Goal: Find specific page/section: Find specific page/section

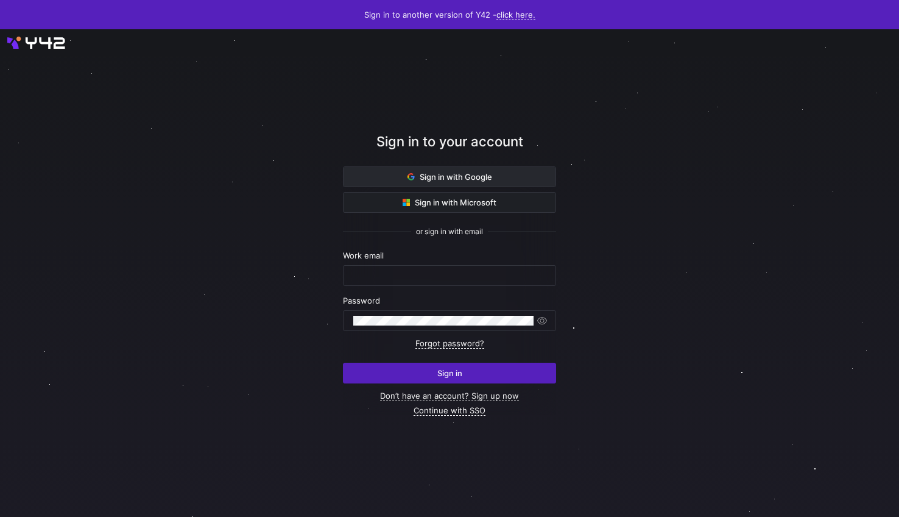
click at [433, 179] on span "Sign in with Google" at bounding box center [450, 177] width 85 height 10
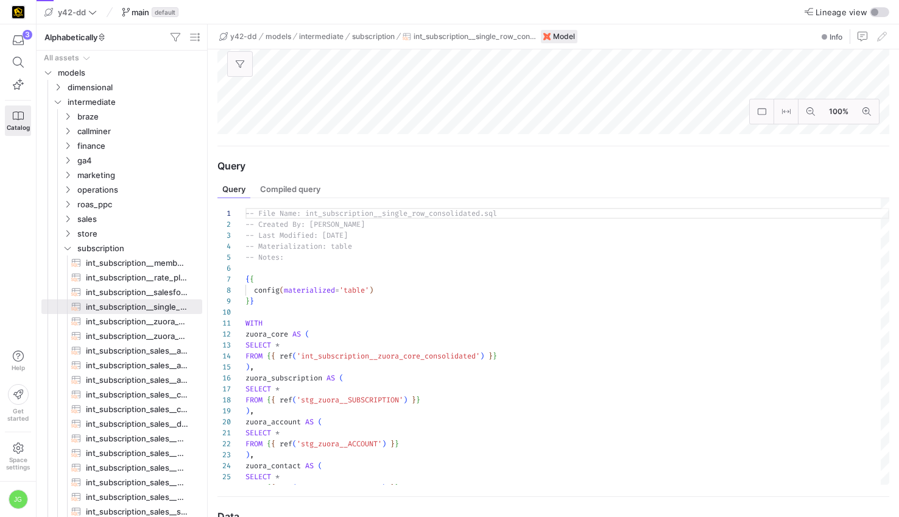
scroll to position [446, 0]
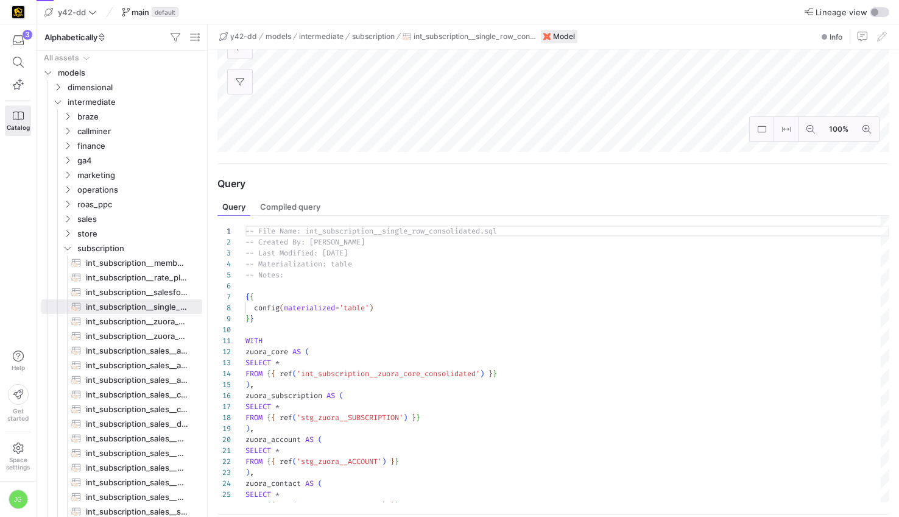
scroll to position [339, 0]
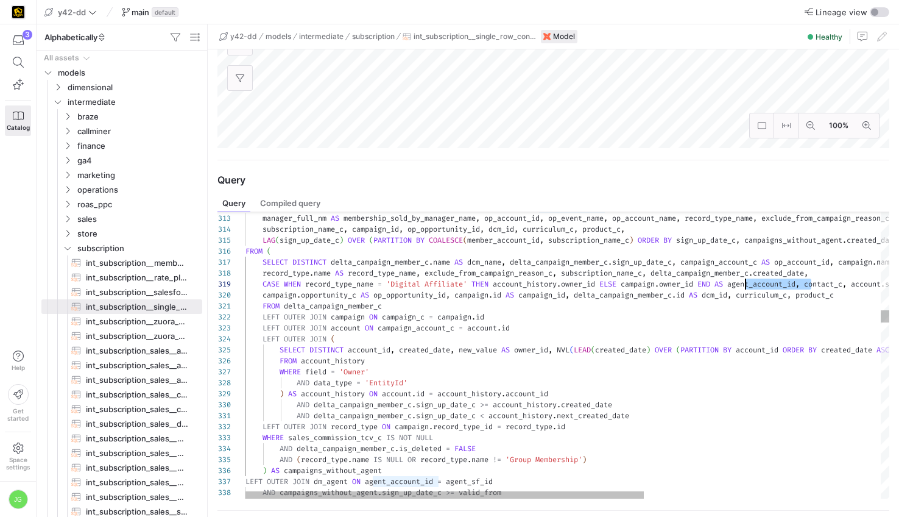
type textarea "d_date ASC, dcm_name ASC) AS previous_sign_up_date FROM ( SELECT DISTINCT [URL]…"
drag, startPoint x: 812, startPoint y: 286, endPoint x: 742, endPoint y: 283, distance: 69.5
